Goal: Task Accomplishment & Management: Use online tool/utility

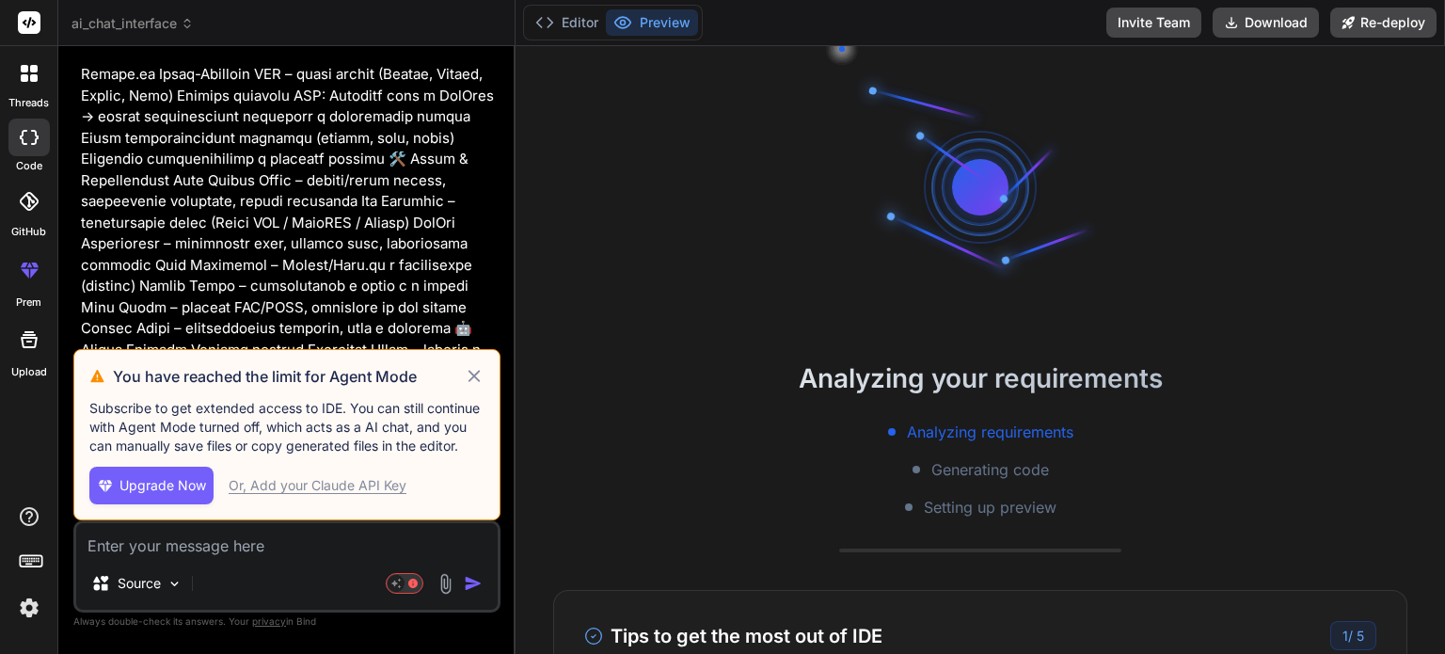
scroll to position [36, 0]
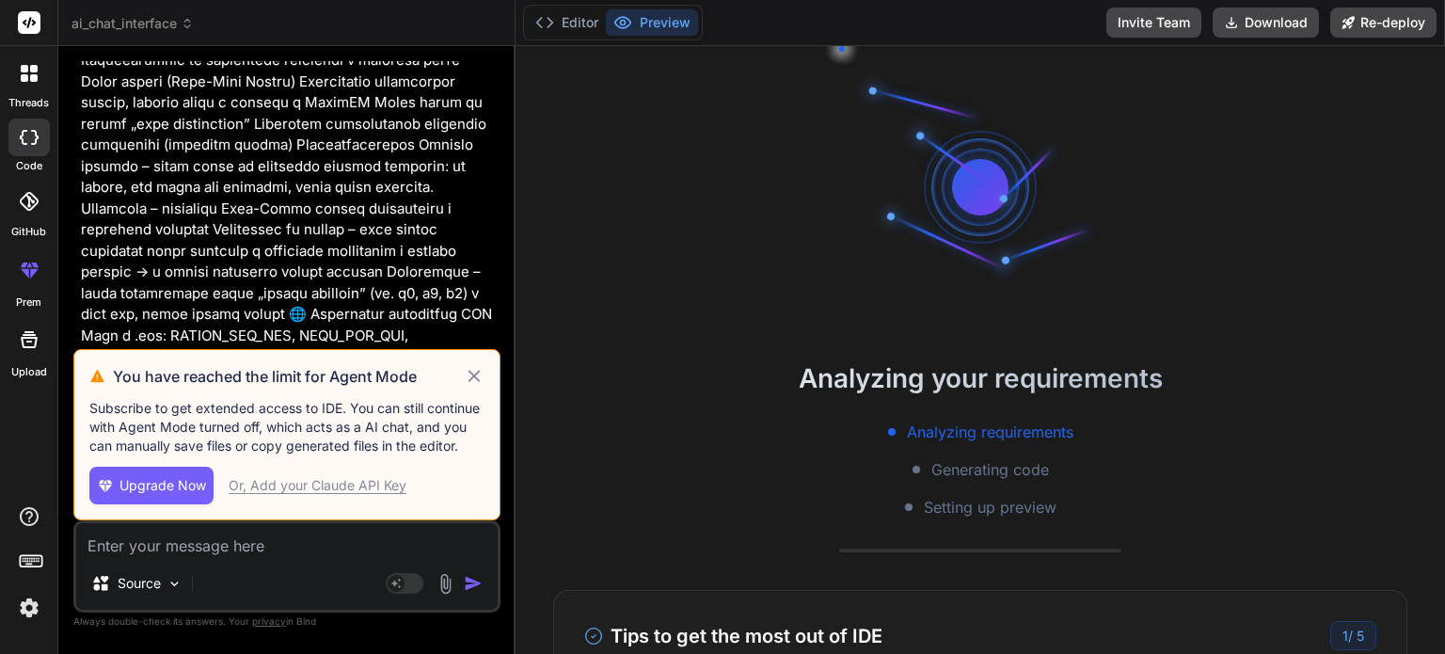
click at [302, 489] on div "Or, Add your Claude API Key" at bounding box center [318, 485] width 178 height 19
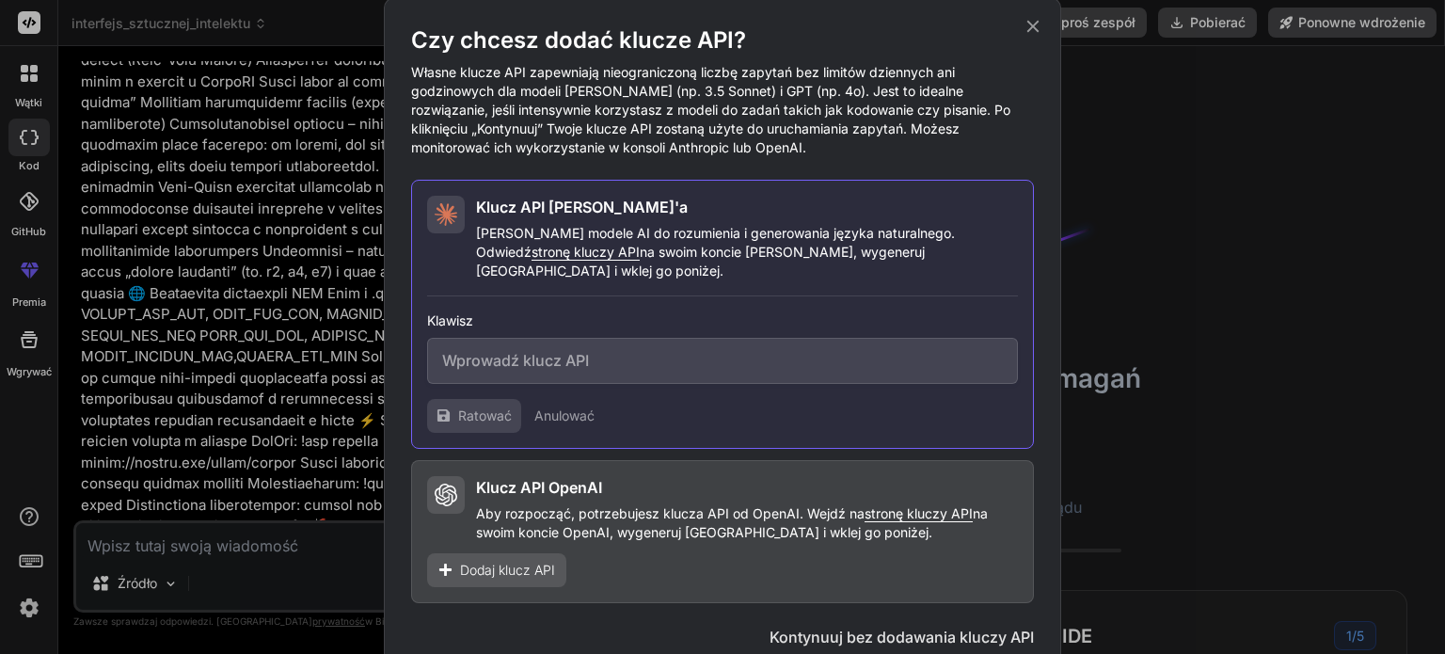
scroll to position [2571, 0]
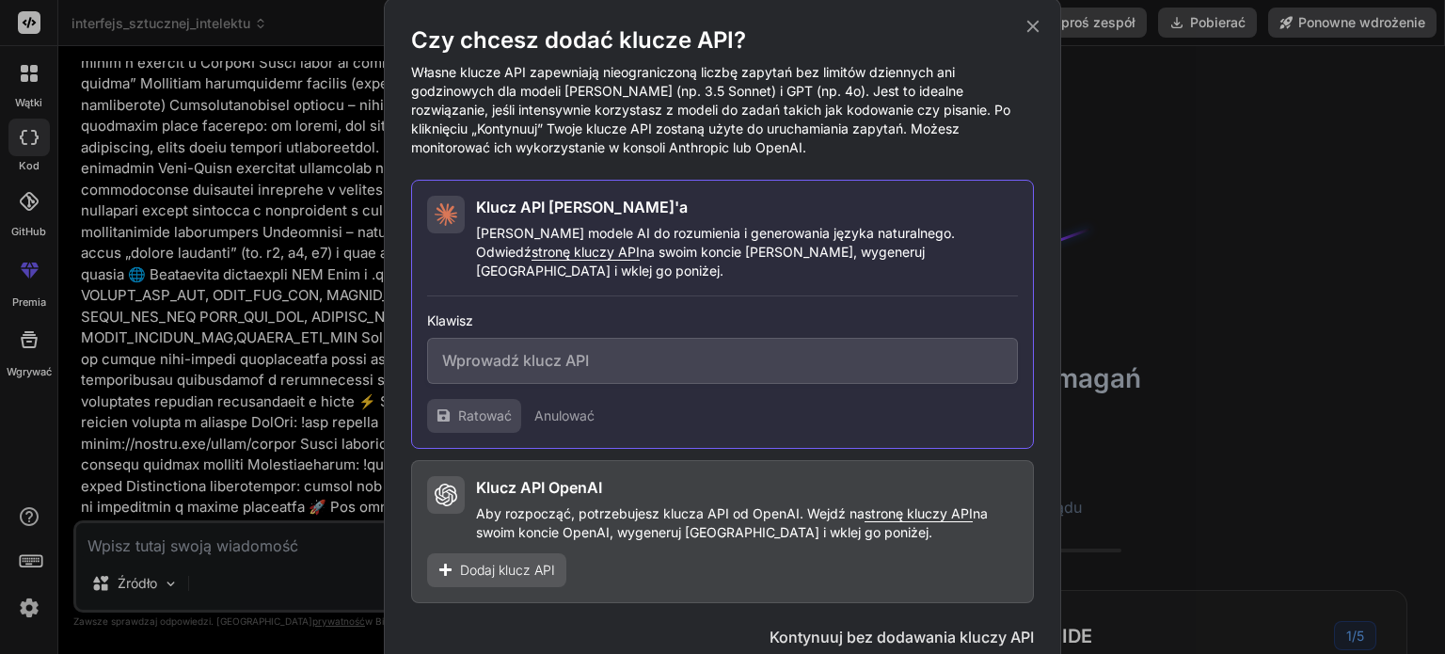
click at [588, 254] on font "stronę kluczy API" at bounding box center [586, 252] width 108 height 16
click at [587, 251] on font "stronę kluczy API" at bounding box center [586, 252] width 108 height 16
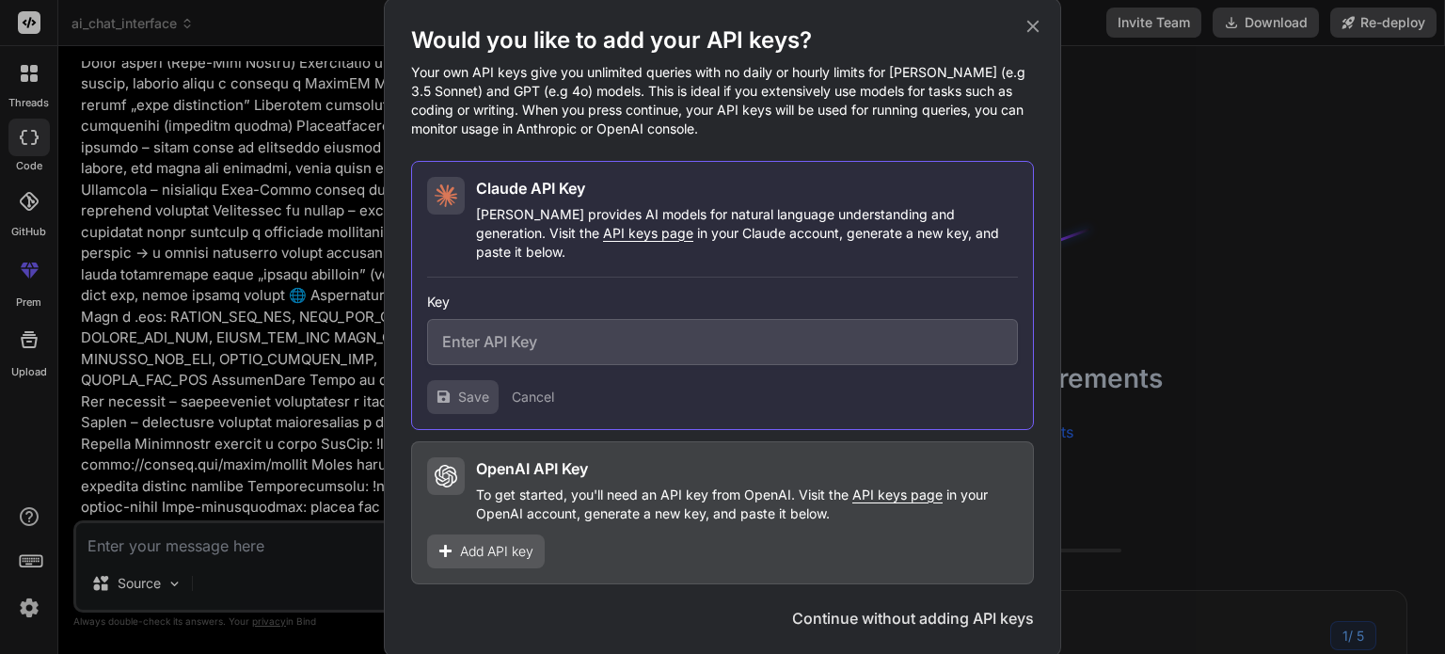
scroll to position [2552, 0]
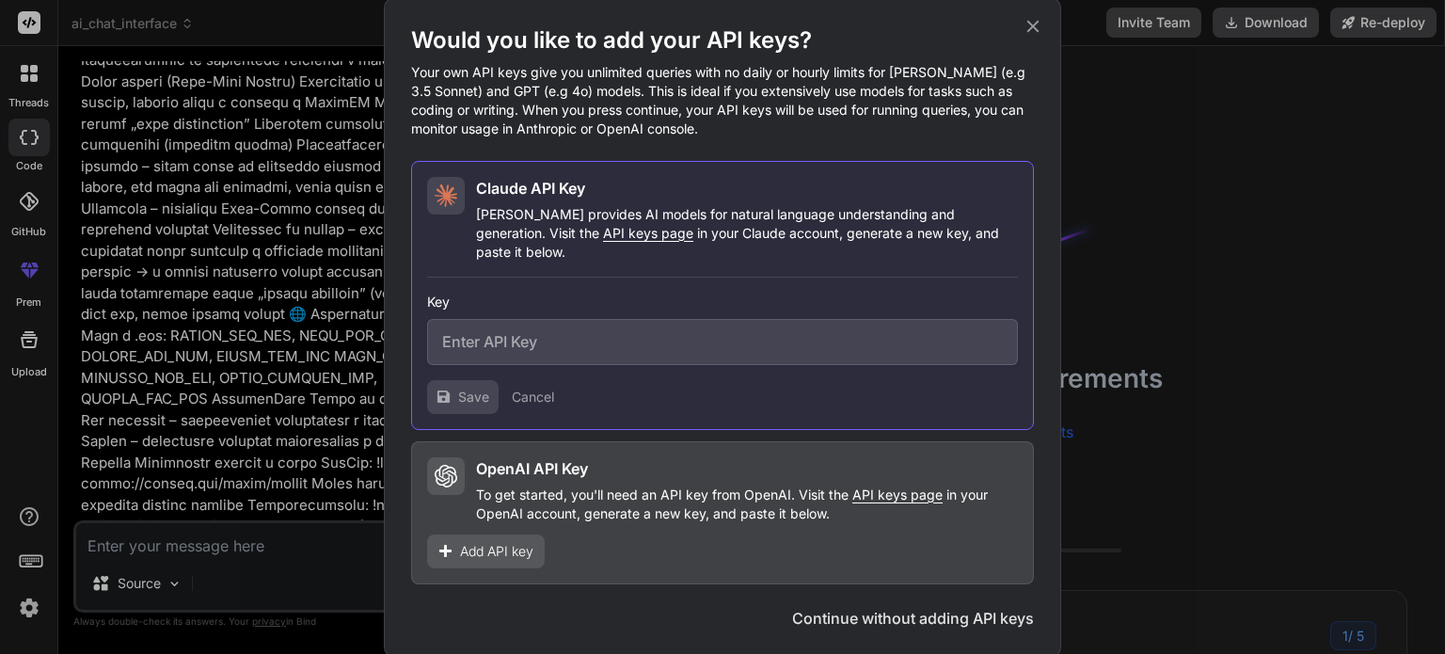
click at [603, 241] on span "API keys page" at bounding box center [648, 233] width 90 height 16
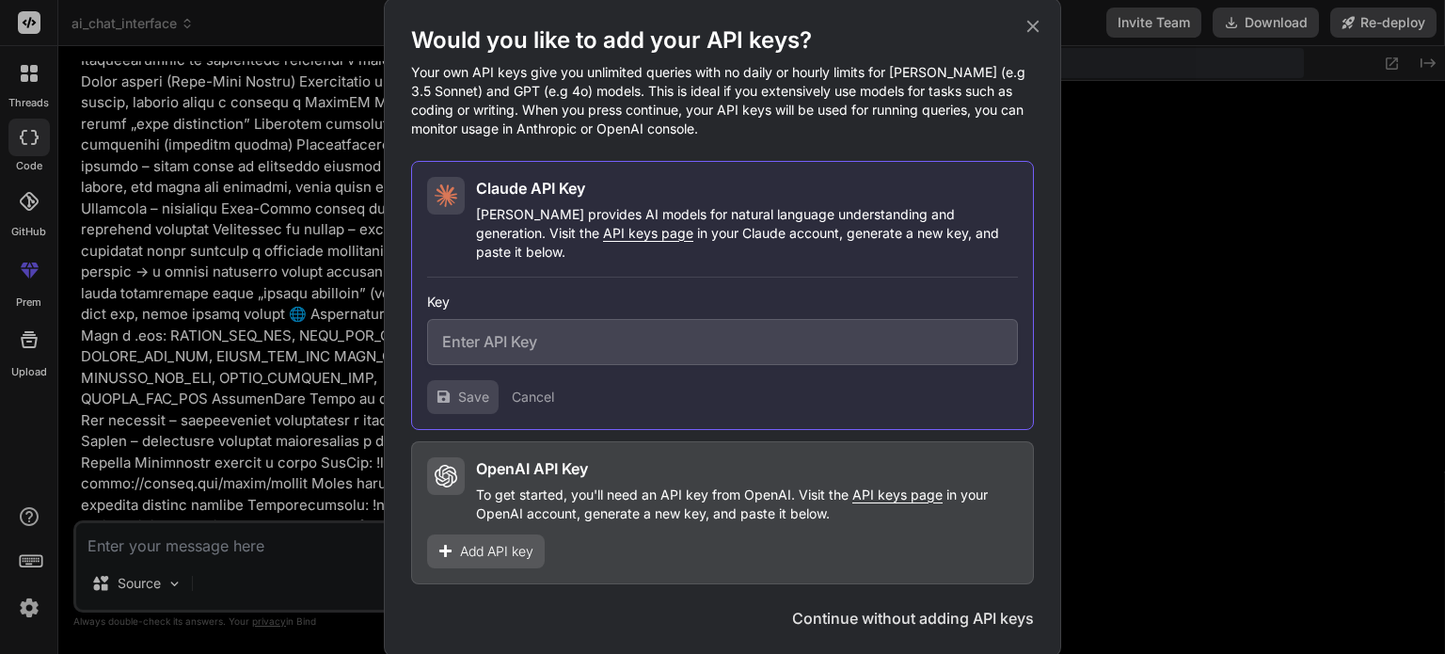
type textarea "x"
